Goal: Navigation & Orientation: Find specific page/section

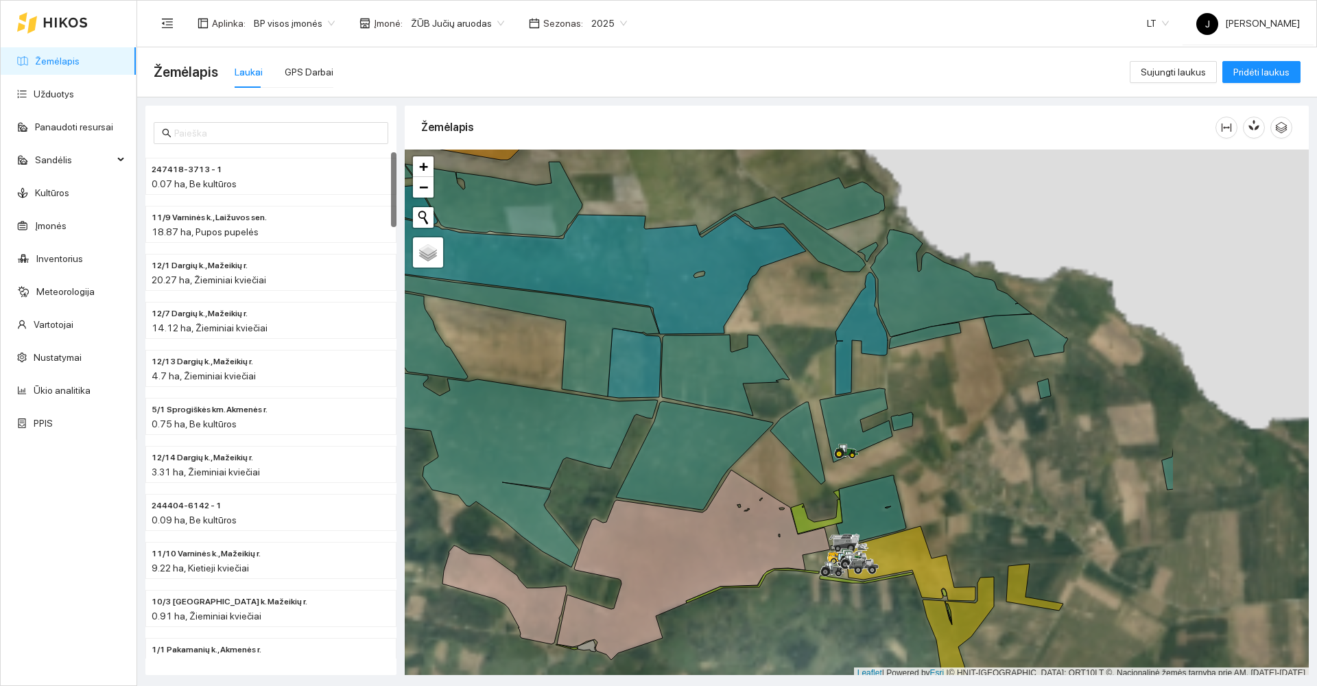
scroll to position [4, 0]
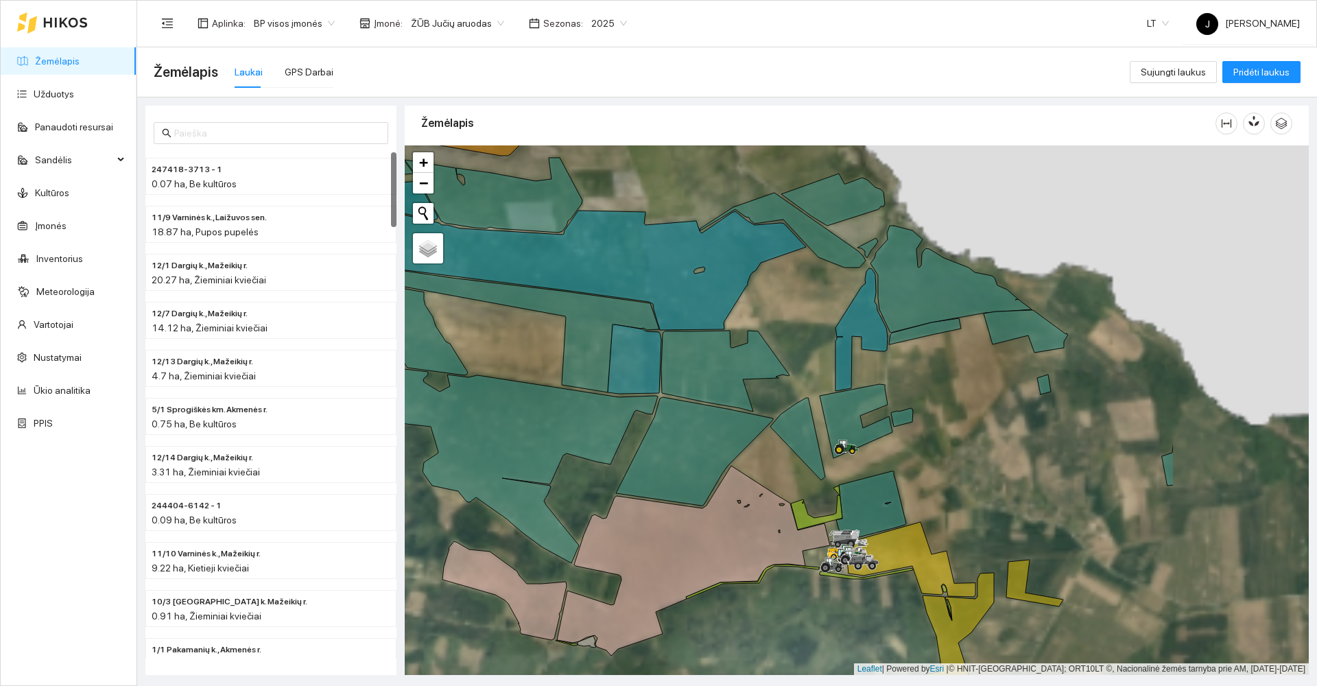
drag, startPoint x: 834, startPoint y: 311, endPoint x: 775, endPoint y: 299, distance: 60.3
click at [776, 300] on div at bounding box center [857, 409] width 904 height 529
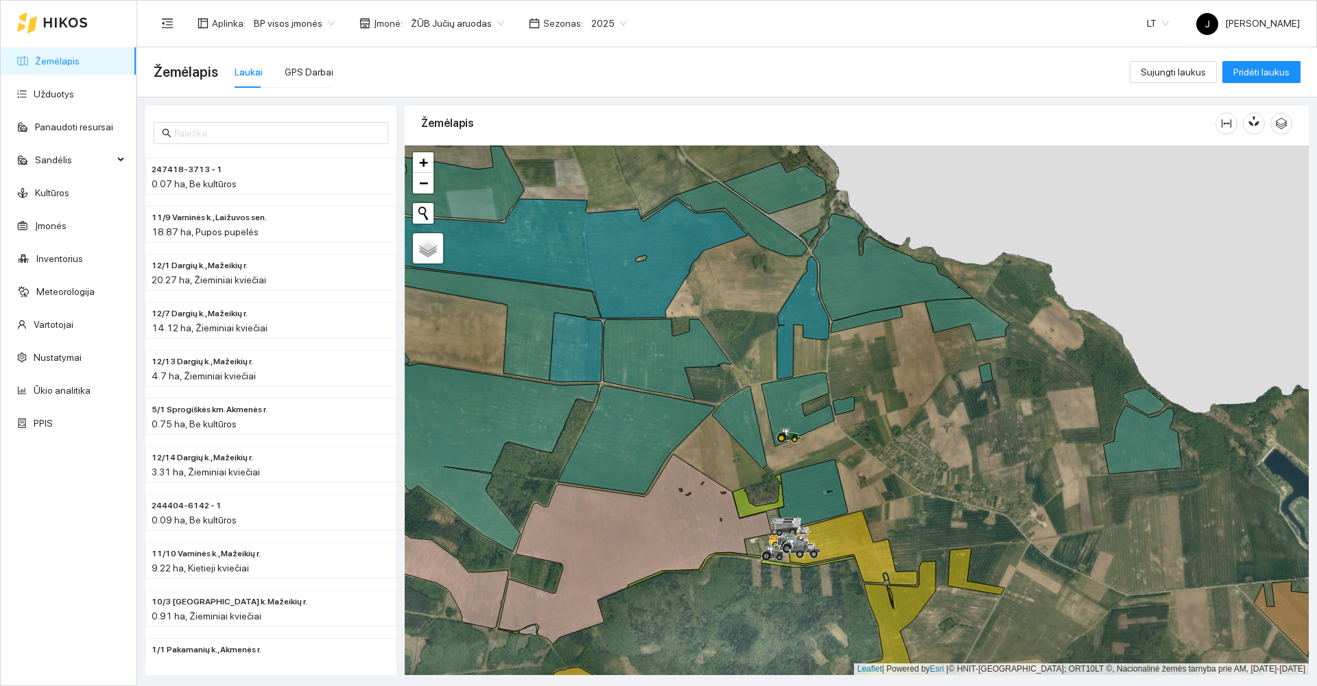
drag, startPoint x: 1042, startPoint y: 458, endPoint x: 835, endPoint y: 385, distance: 219.1
click at [835, 385] on div at bounding box center [857, 409] width 904 height 529
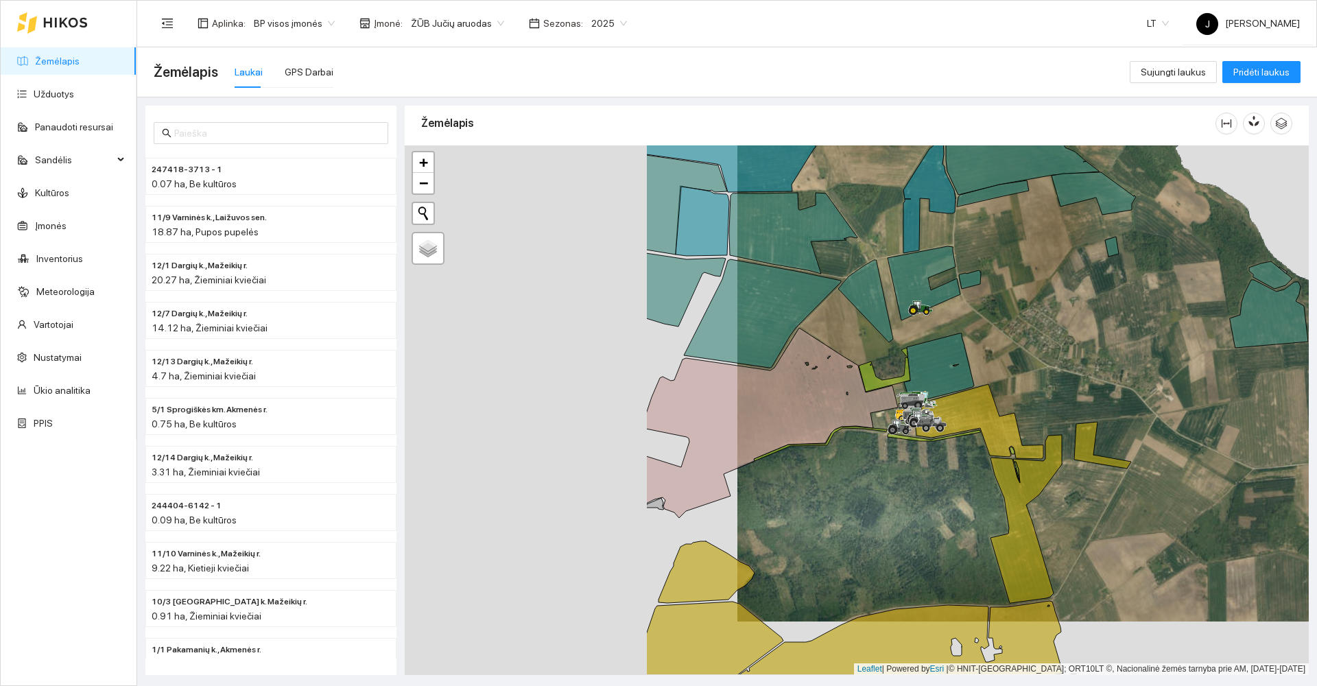
drag, startPoint x: 711, startPoint y: 425, endPoint x: 1036, endPoint y: 355, distance: 331.9
click at [1014, 370] on div at bounding box center [857, 409] width 904 height 529
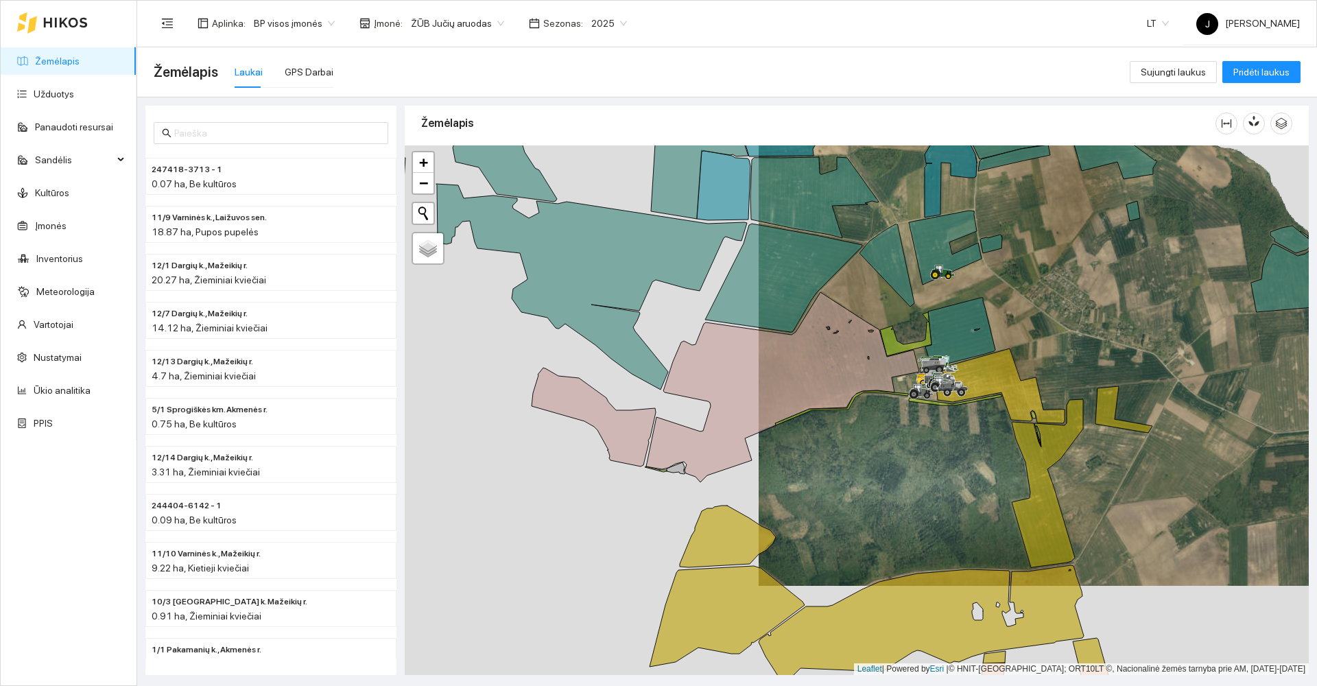
drag, startPoint x: 811, startPoint y: 459, endPoint x: 880, endPoint y: 171, distance: 295.4
click at [880, 176] on div at bounding box center [857, 409] width 904 height 529
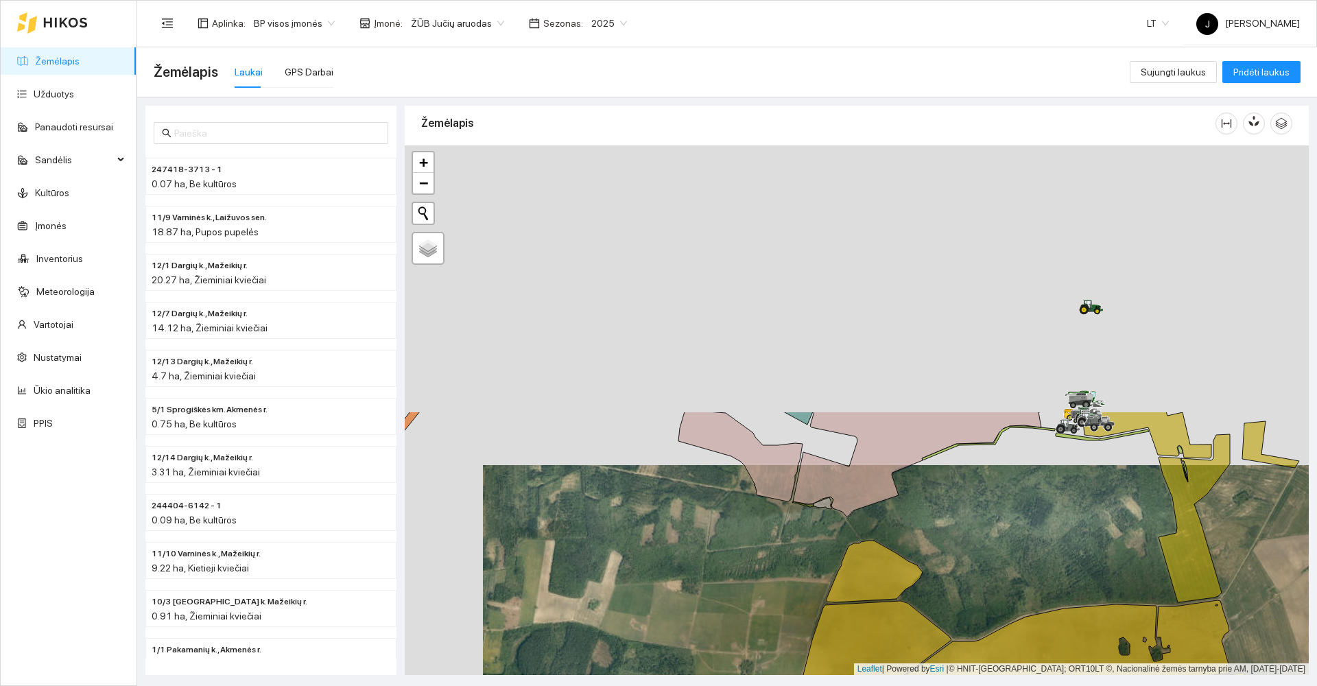
drag, startPoint x: 667, startPoint y: 483, endPoint x: 699, endPoint y: 600, distance: 121.4
click at [699, 600] on div at bounding box center [857, 409] width 904 height 529
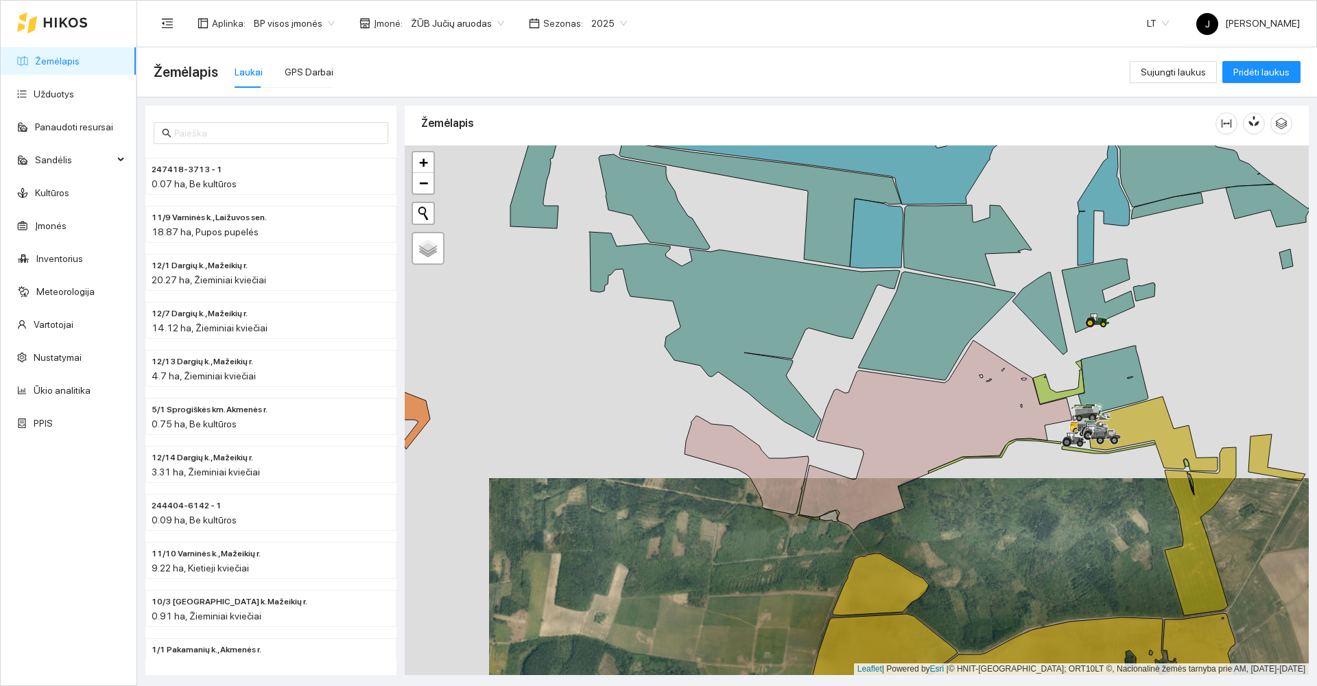
drag, startPoint x: 633, startPoint y: 352, endPoint x: 912, endPoint y: 718, distance: 460.5
click at [912, 685] on html "Žemėlapis Užduotys Panaudoti resursai Sandėlis Kultūros Įmonės Inventorius Mete…" at bounding box center [658, 343] width 1317 height 686
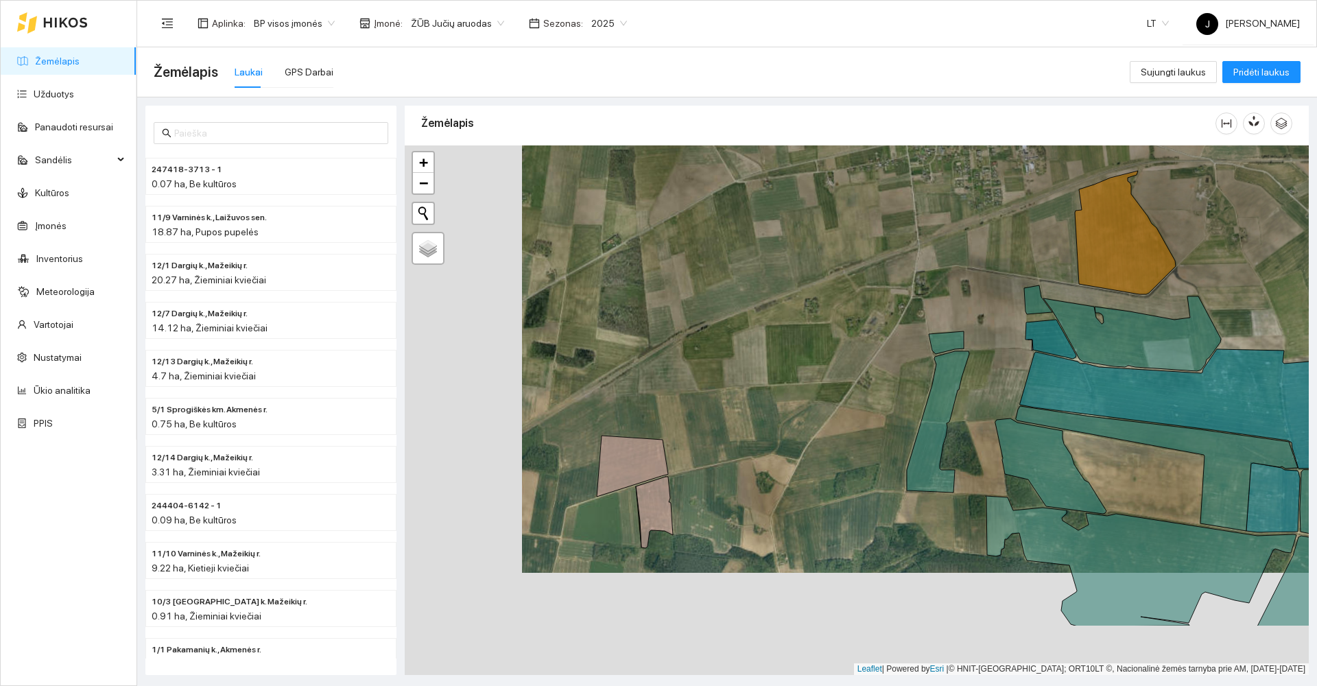
drag, startPoint x: 640, startPoint y: 522, endPoint x: 1001, endPoint y: 80, distance: 570.8
click at [1001, 80] on main "Žemėlapis Laukai GPS Darbai Sujungti laukus Pridėti laukus 247418-3713 - 1 0.07…" at bounding box center [727, 366] width 1180 height 639
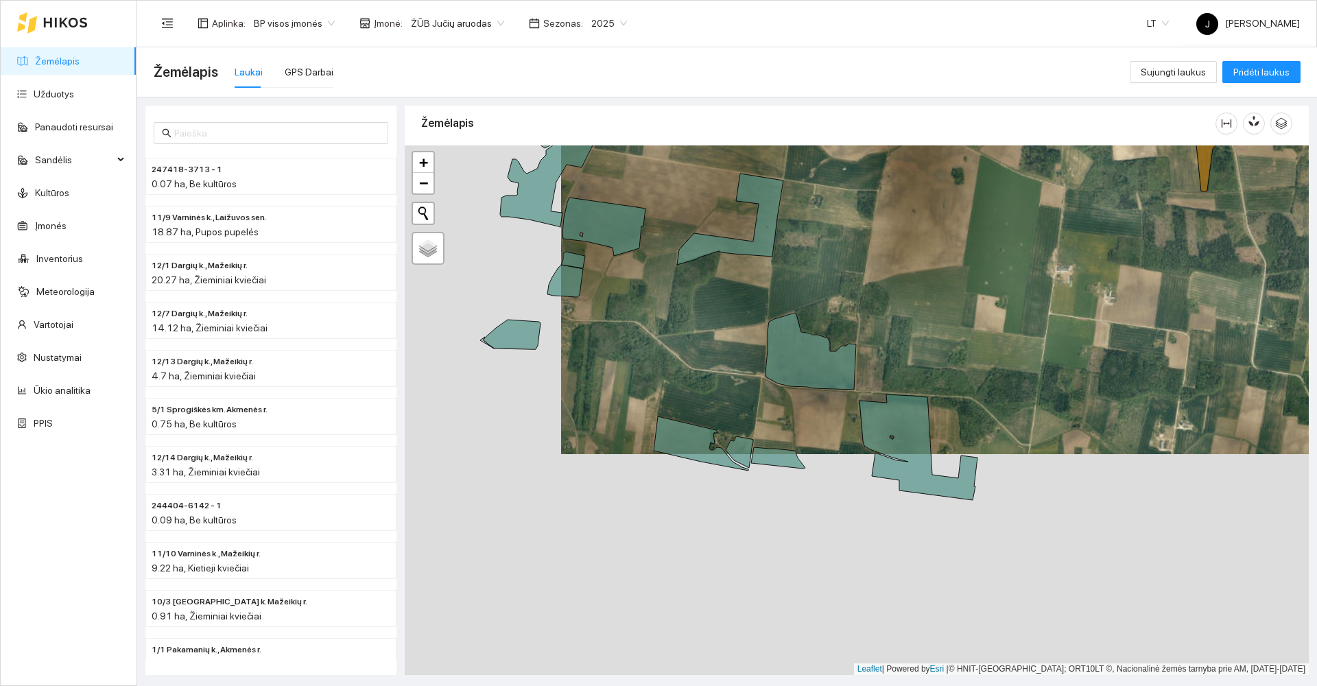
drag, startPoint x: 772, startPoint y: 389, endPoint x: 890, endPoint y: 216, distance: 209.6
click at [890, 216] on div at bounding box center [857, 409] width 904 height 529
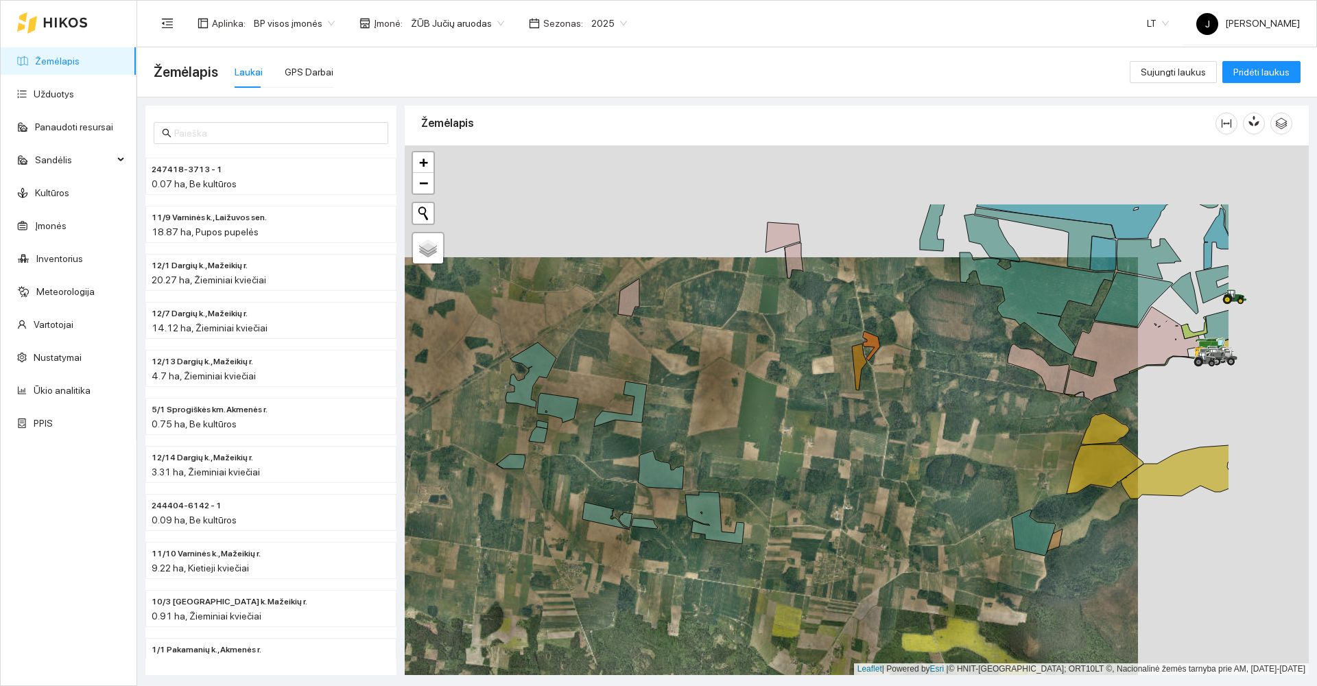
drag, startPoint x: 1051, startPoint y: 379, endPoint x: 867, endPoint y: 500, distance: 220.5
click at [867, 500] on div at bounding box center [857, 409] width 904 height 529
